Goal: Task Accomplishment & Management: Manage account settings

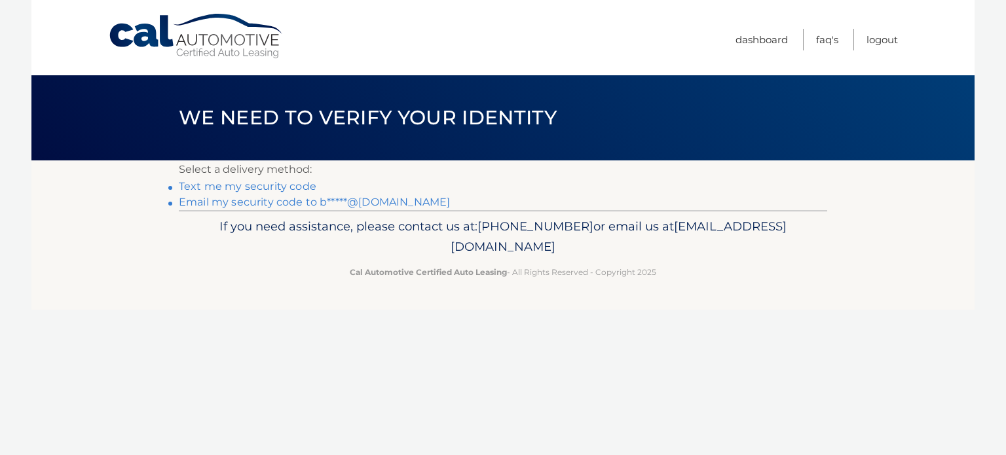
click at [273, 202] on link "Email my security code to b*****@aol.com" at bounding box center [314, 202] width 271 height 12
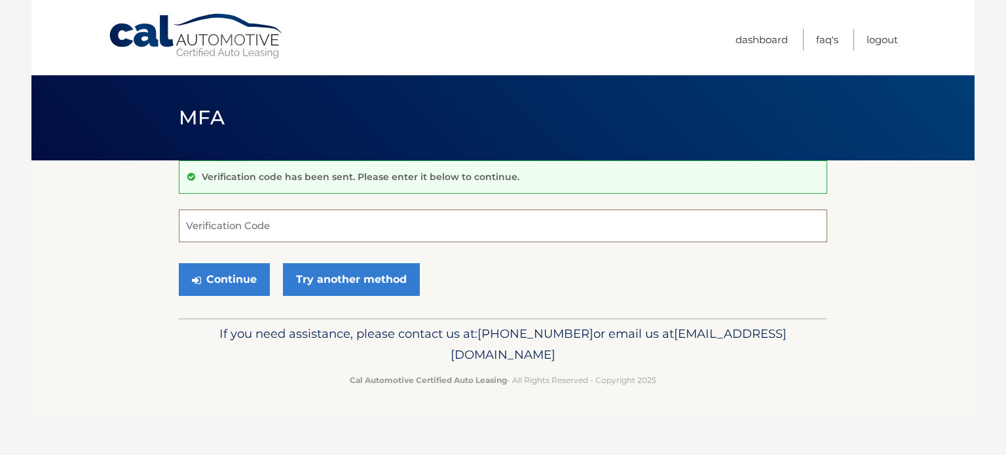
click at [292, 227] on input "Verification Code" at bounding box center [503, 226] width 649 height 33
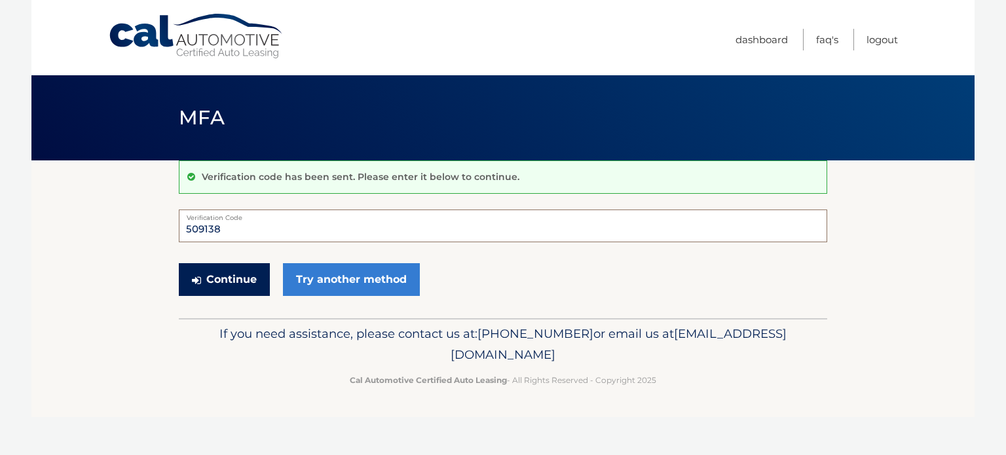
type input "509138"
click at [225, 277] on button "Continue" at bounding box center [224, 279] width 91 height 33
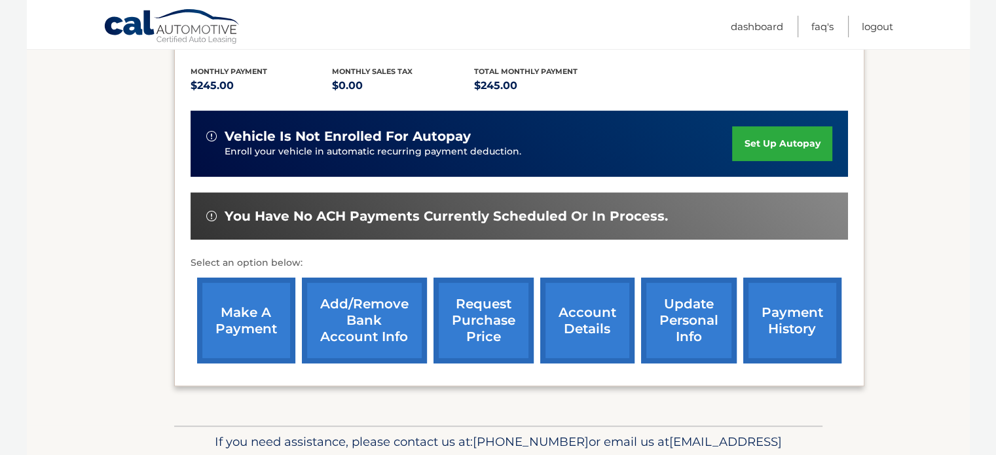
scroll to position [302, 0]
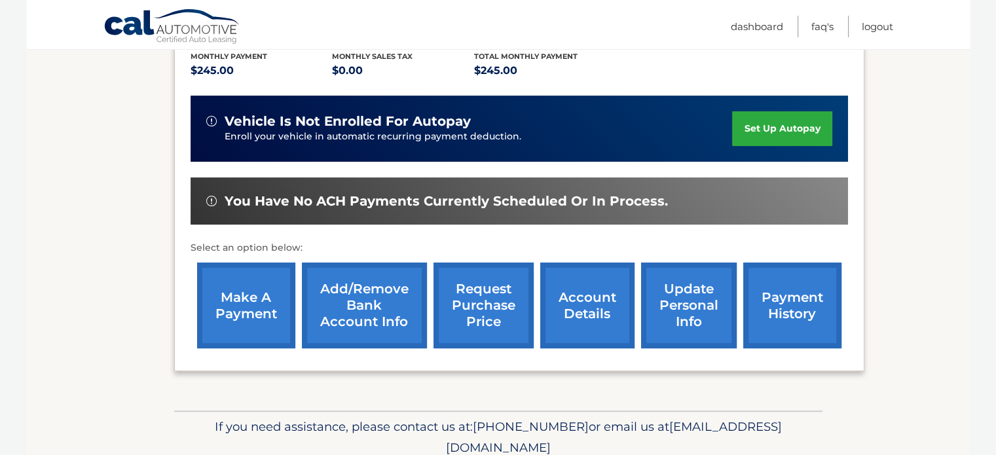
click at [238, 288] on link "make a payment" at bounding box center [246, 306] width 98 height 86
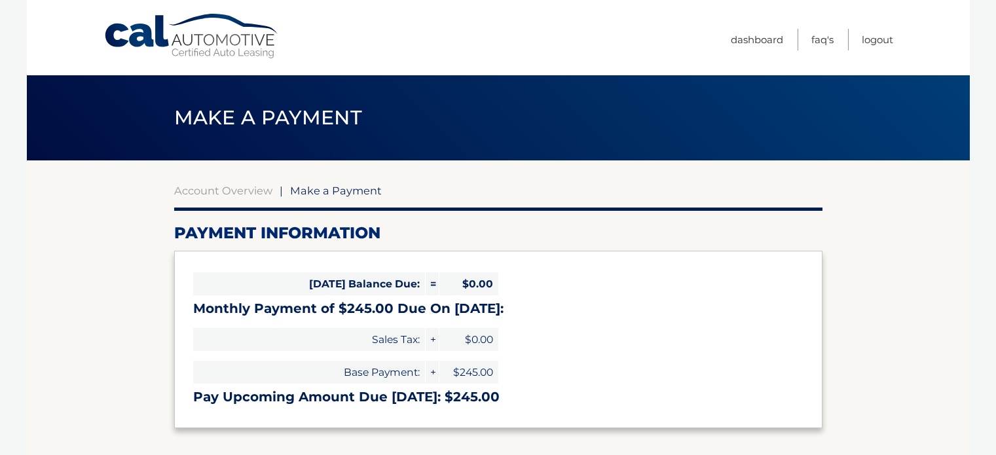
select select "NThiOTk0ZGItYWFmYi00YjdhLWI5OWEtYzQzNTAxY2JlMTc5"
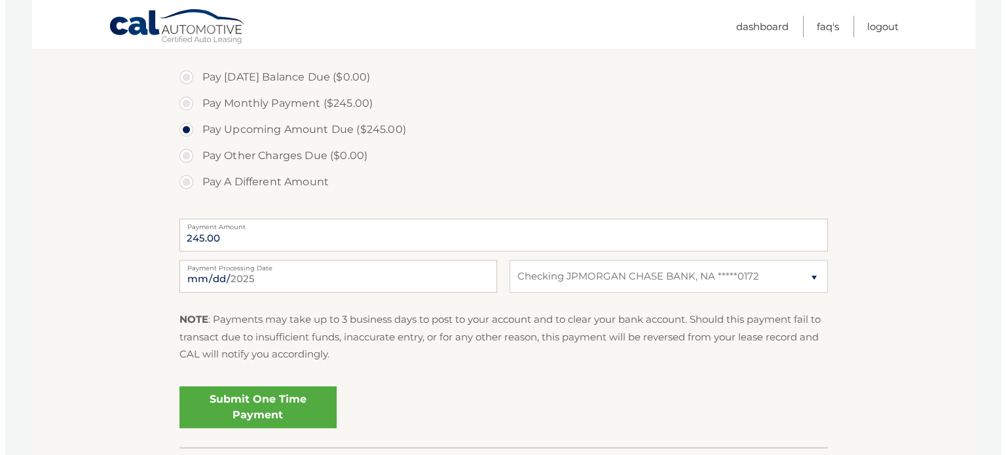
scroll to position [393, 0]
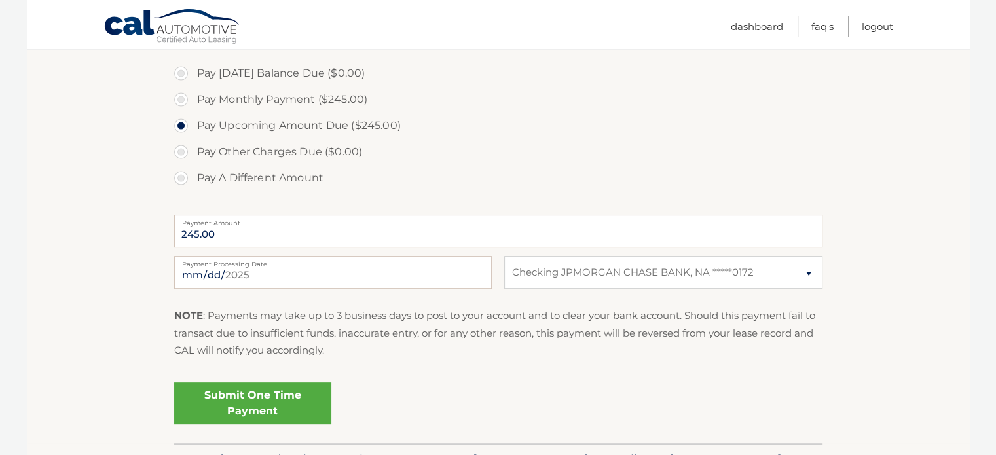
click at [238, 399] on link "Submit One Time Payment" at bounding box center [252, 404] width 157 height 42
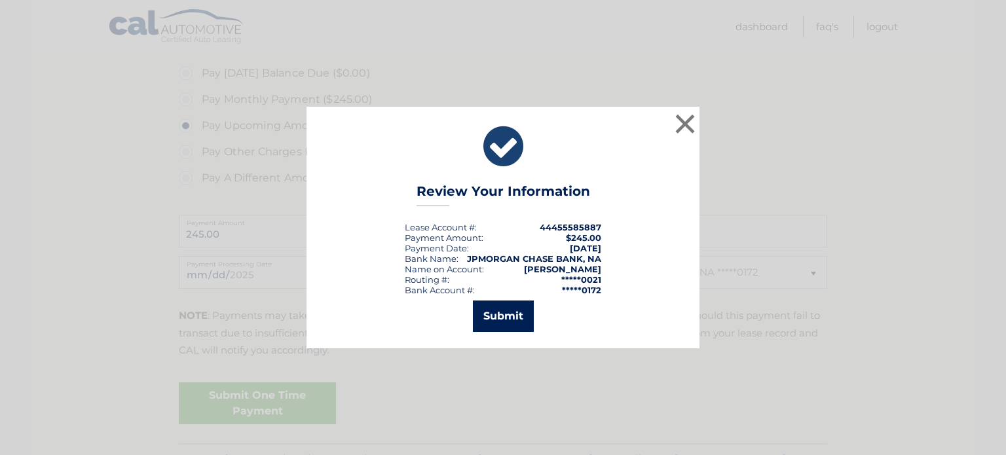
click at [499, 314] on button "Submit" at bounding box center [503, 316] width 61 height 31
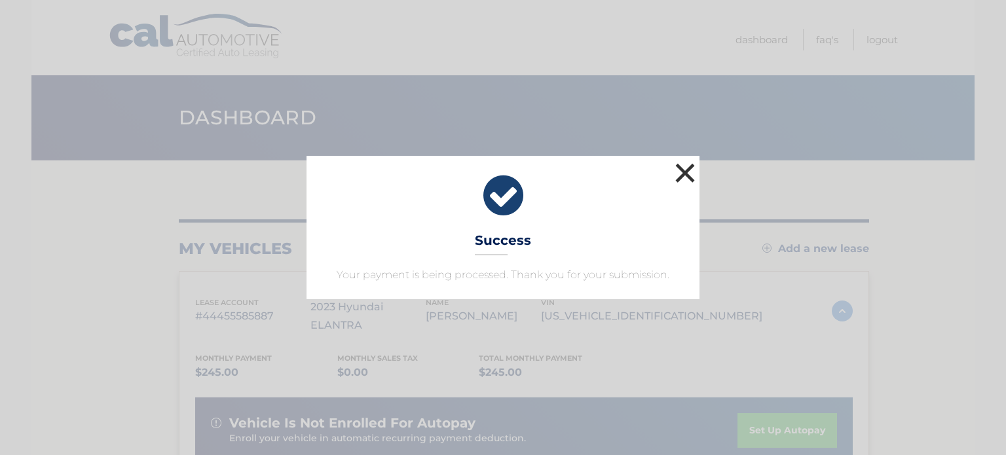
click at [685, 169] on button "×" at bounding box center [685, 173] width 26 height 26
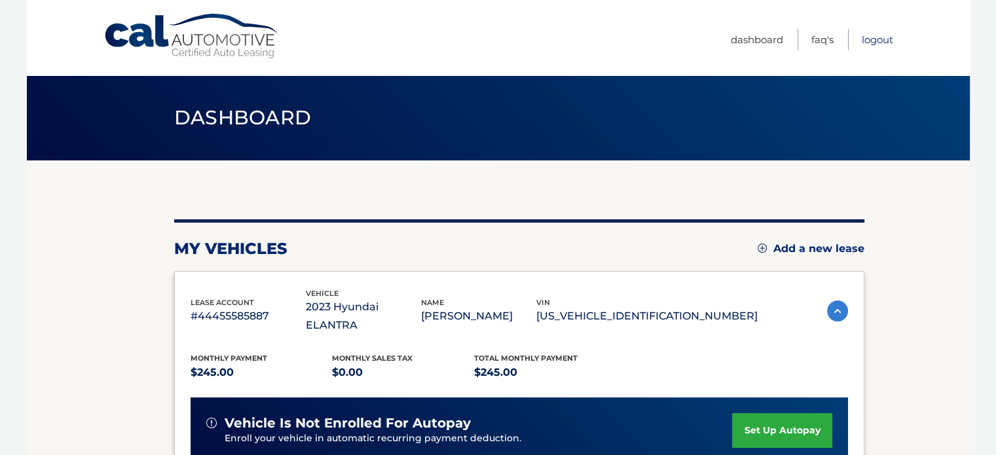
click at [878, 37] on link "Logout" at bounding box center [877, 40] width 31 height 22
